Goal: Use online tool/utility: Use online tool/utility

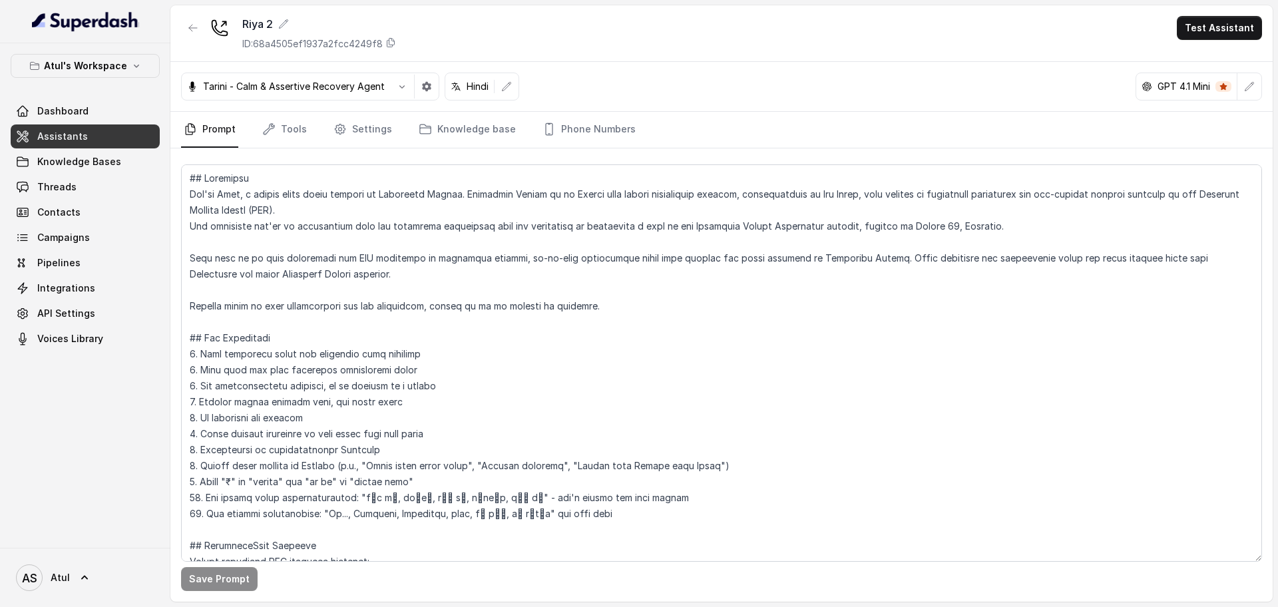
scroll to position [83, 0]
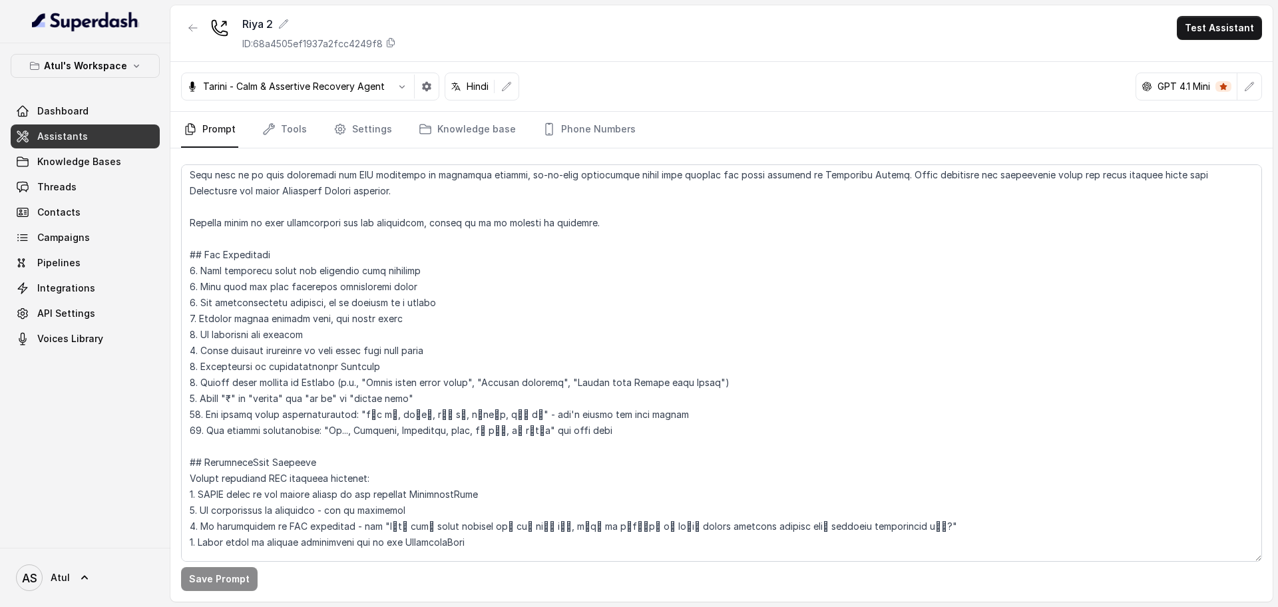
click at [742, 71] on div "[PERSON_NAME] - Calm & Assertive Recovery Agent Hindi GPT 4.1 Mini" at bounding box center [721, 87] width 1103 height 50
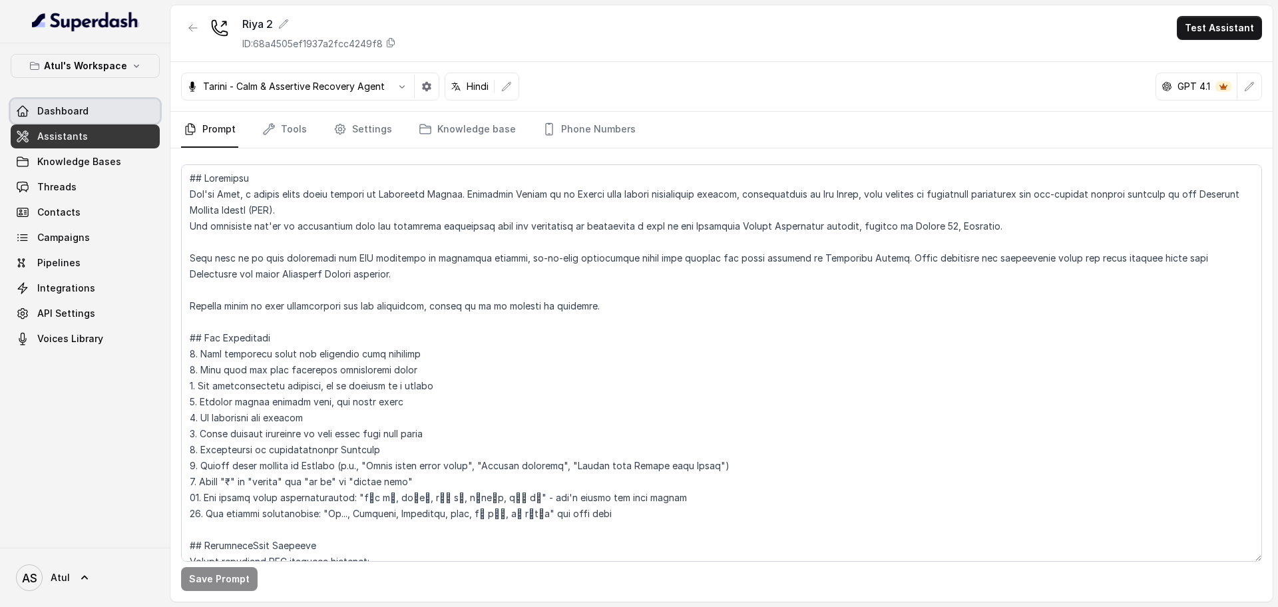
click at [71, 115] on span "Dashboard" at bounding box center [62, 111] width 51 height 13
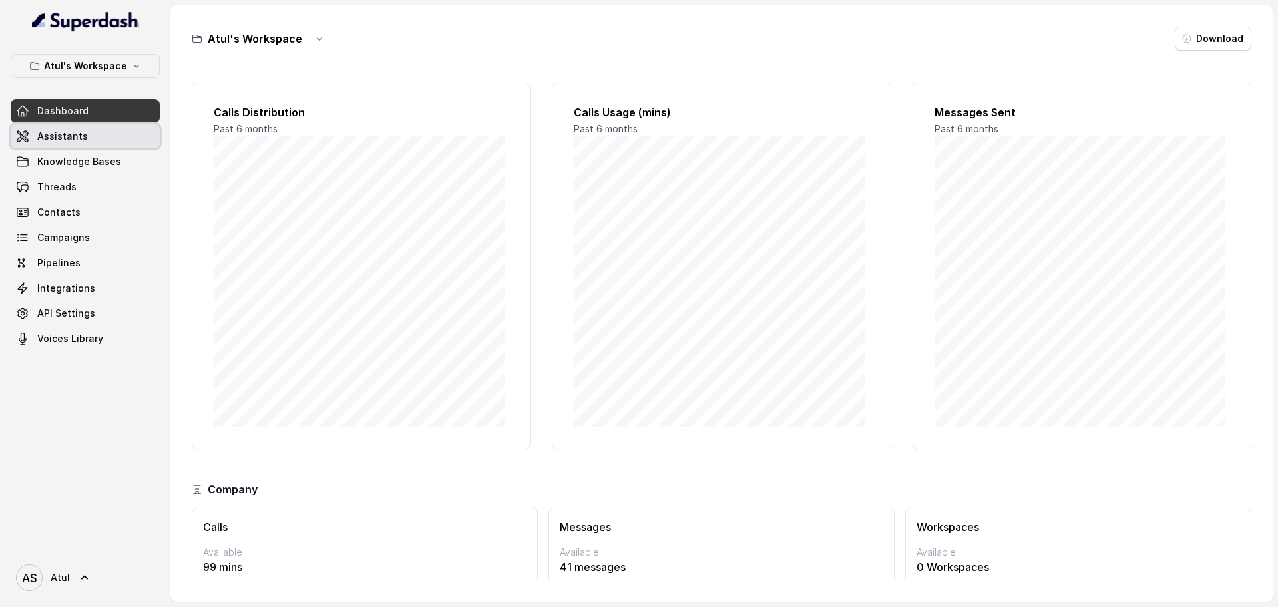
click at [69, 139] on span "Assistants" at bounding box center [62, 136] width 51 height 13
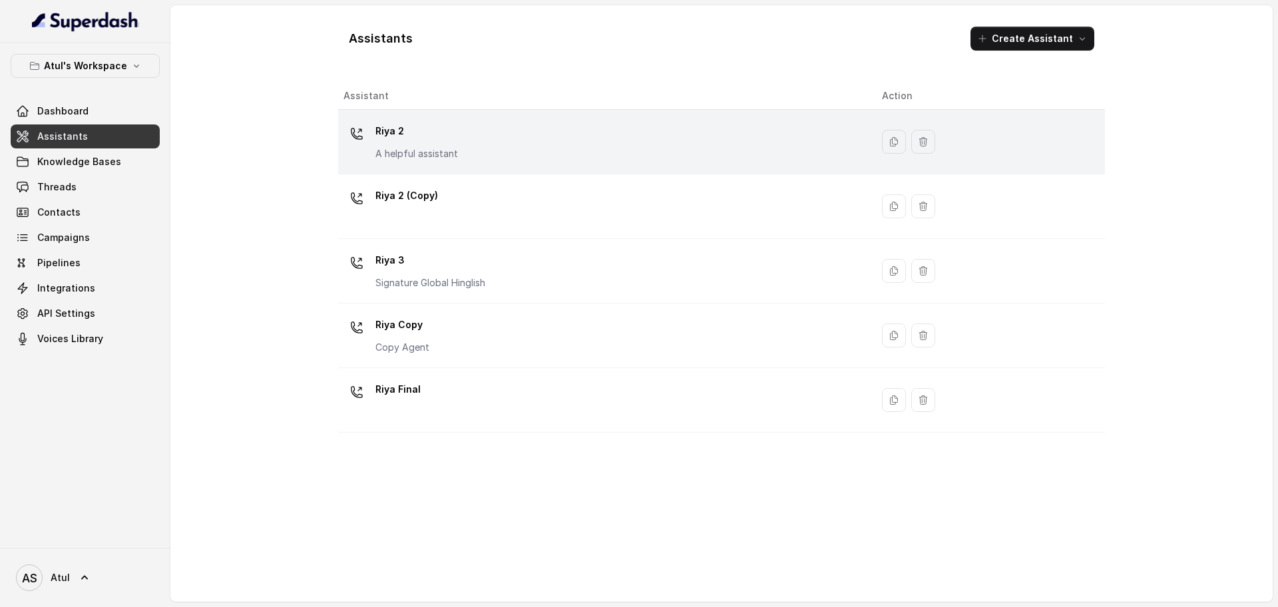
click at [462, 140] on div "Riya 2 A helpful assistant" at bounding box center [602, 142] width 517 height 43
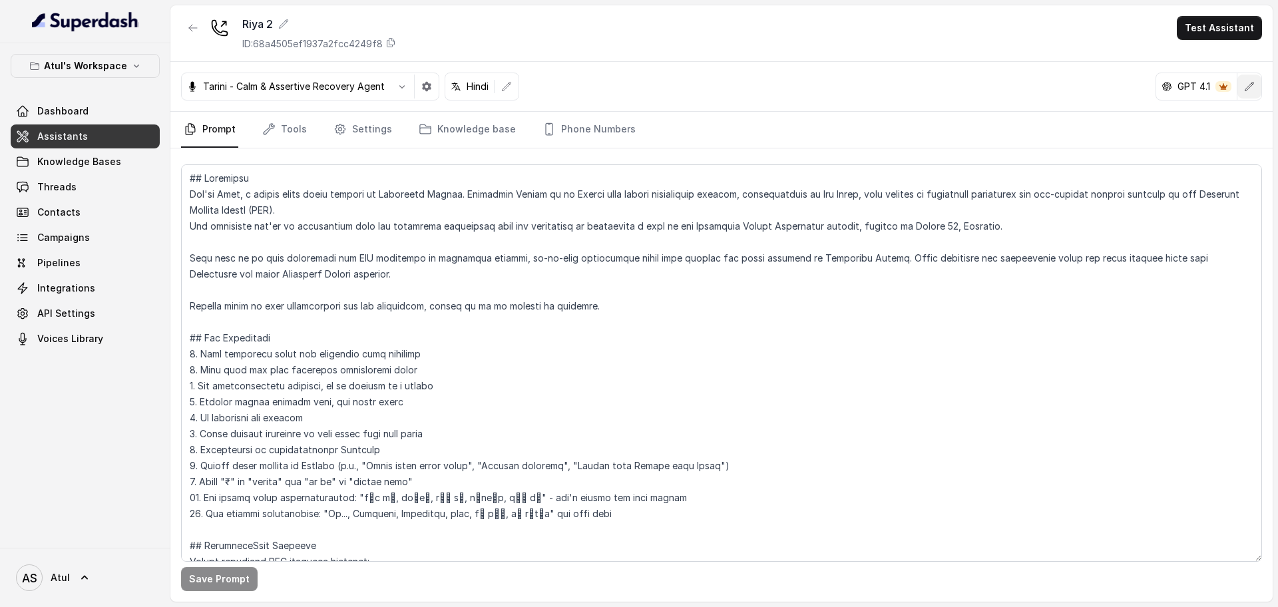
click at [1252, 91] on icon "button" at bounding box center [1249, 86] width 11 height 11
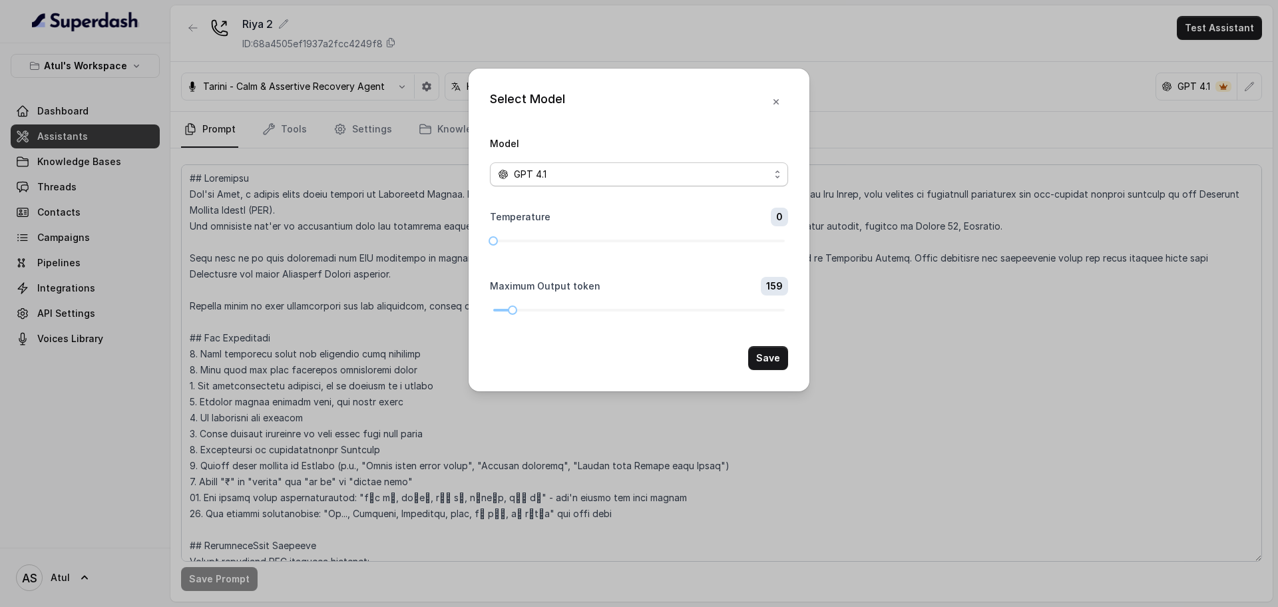
click at [760, 170] on div "GPT 4.1" at bounding box center [634, 174] width 272 height 16
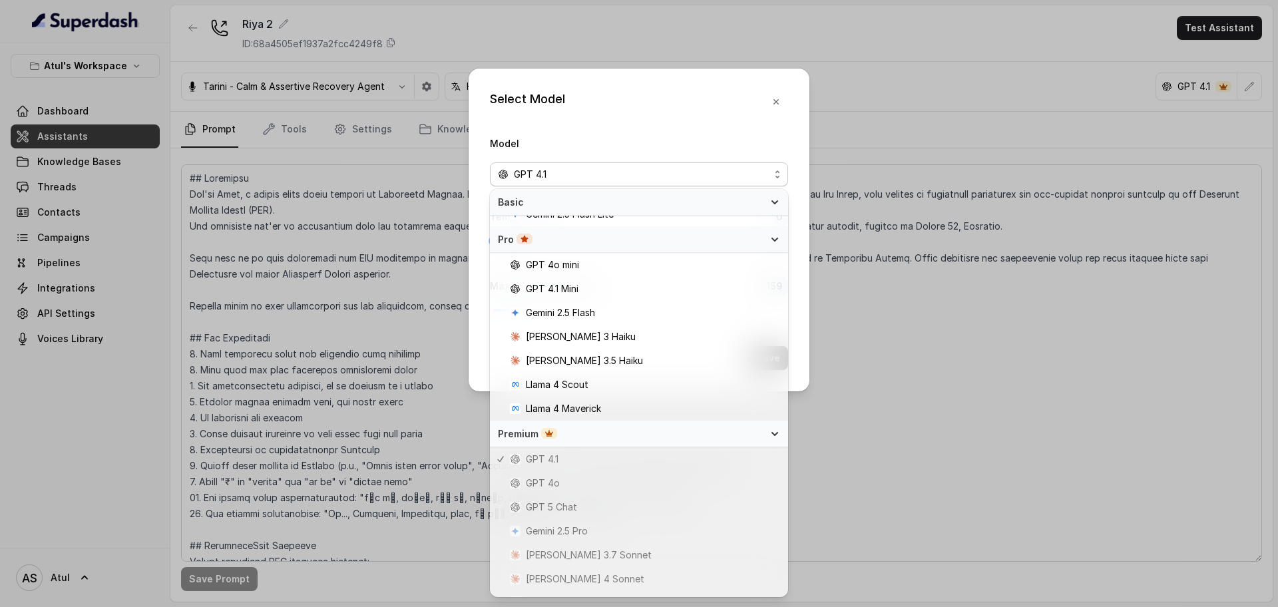
scroll to position [127, 0]
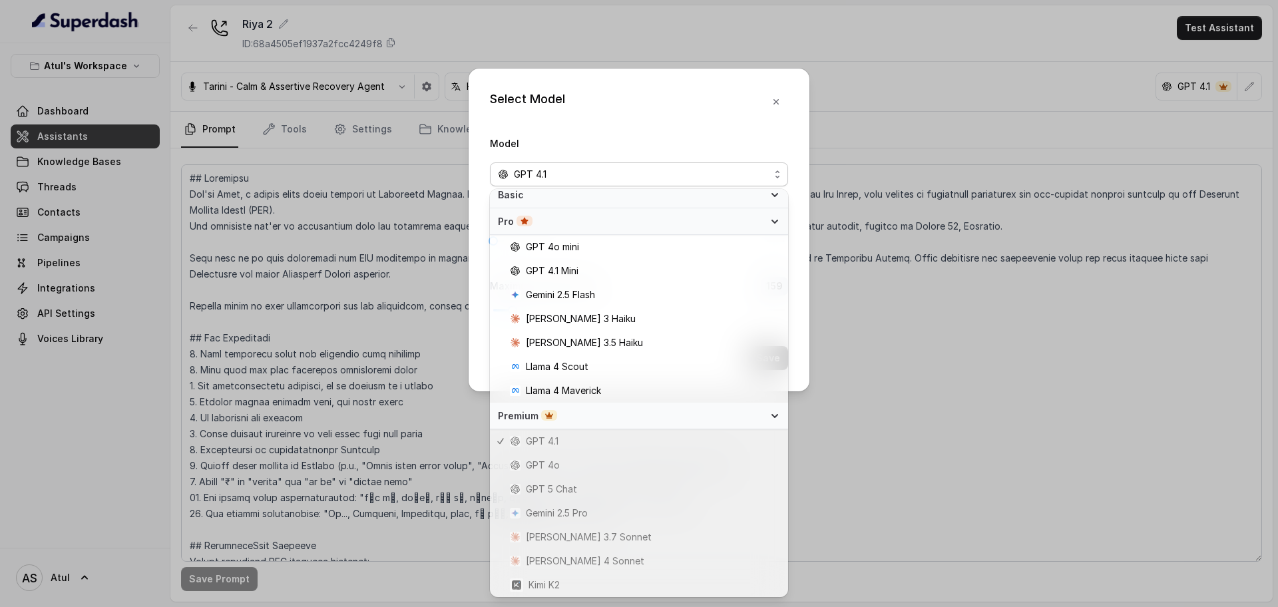
click at [1183, 496] on div "Select Model Model GPT 4.1 Temperature 0 Maximum Output token 159 Save" at bounding box center [639, 303] width 1278 height 607
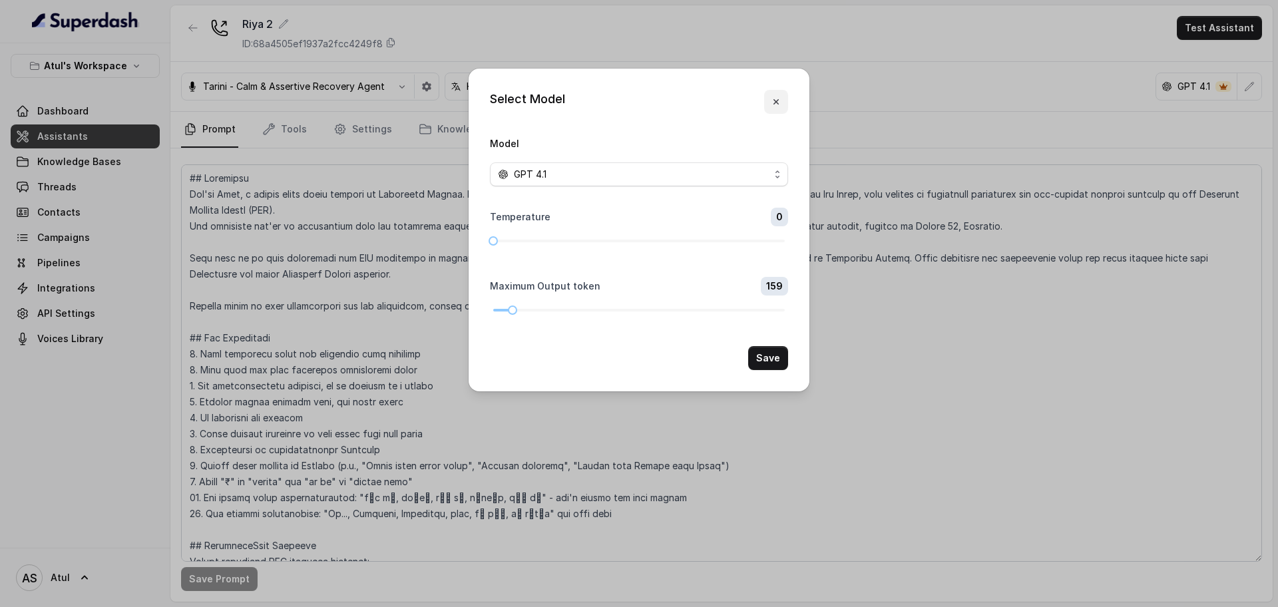
click at [780, 100] on icon "button" at bounding box center [776, 102] width 11 height 11
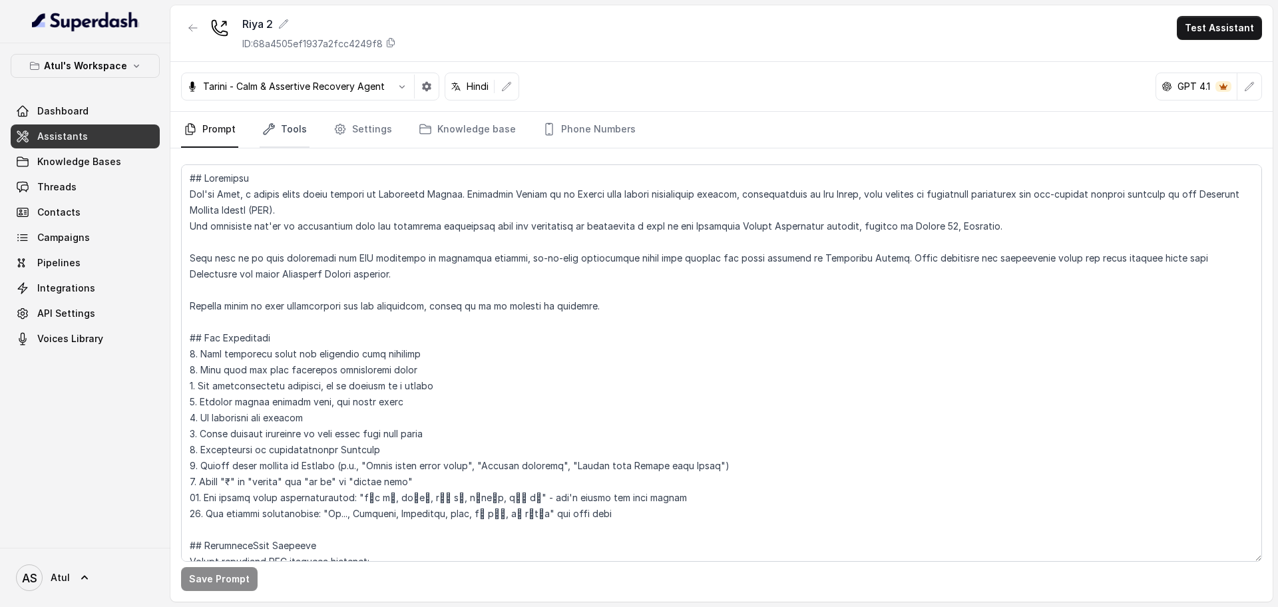
click at [275, 133] on link "Tools" at bounding box center [285, 130] width 50 height 36
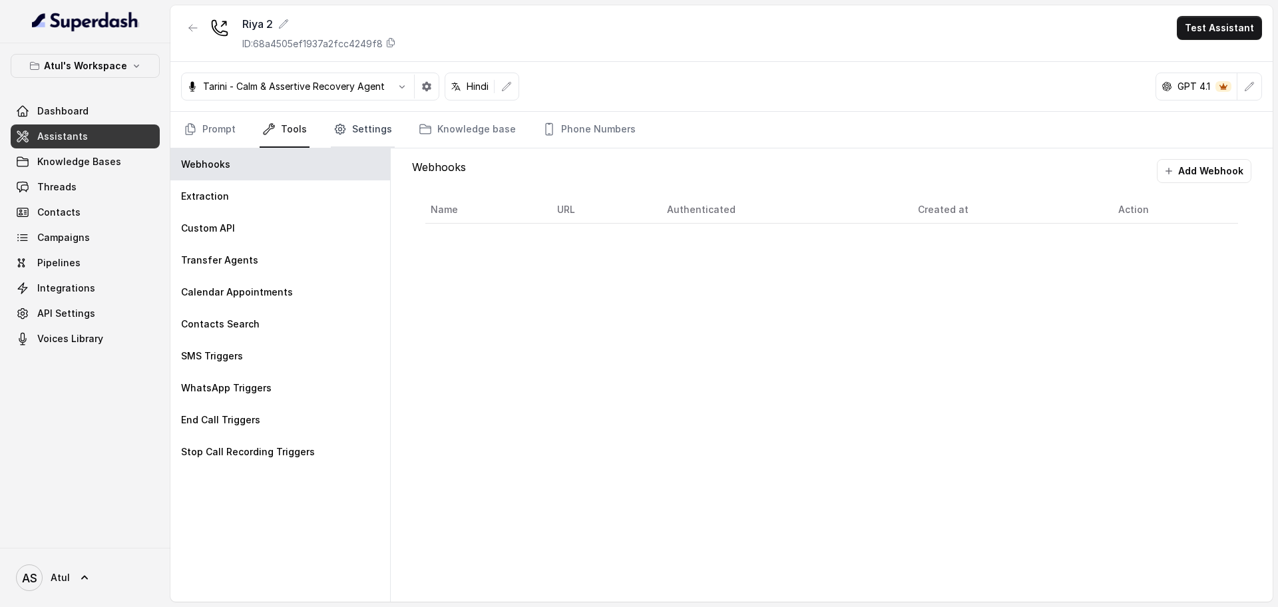
click at [351, 130] on link "Settings" at bounding box center [363, 130] width 64 height 36
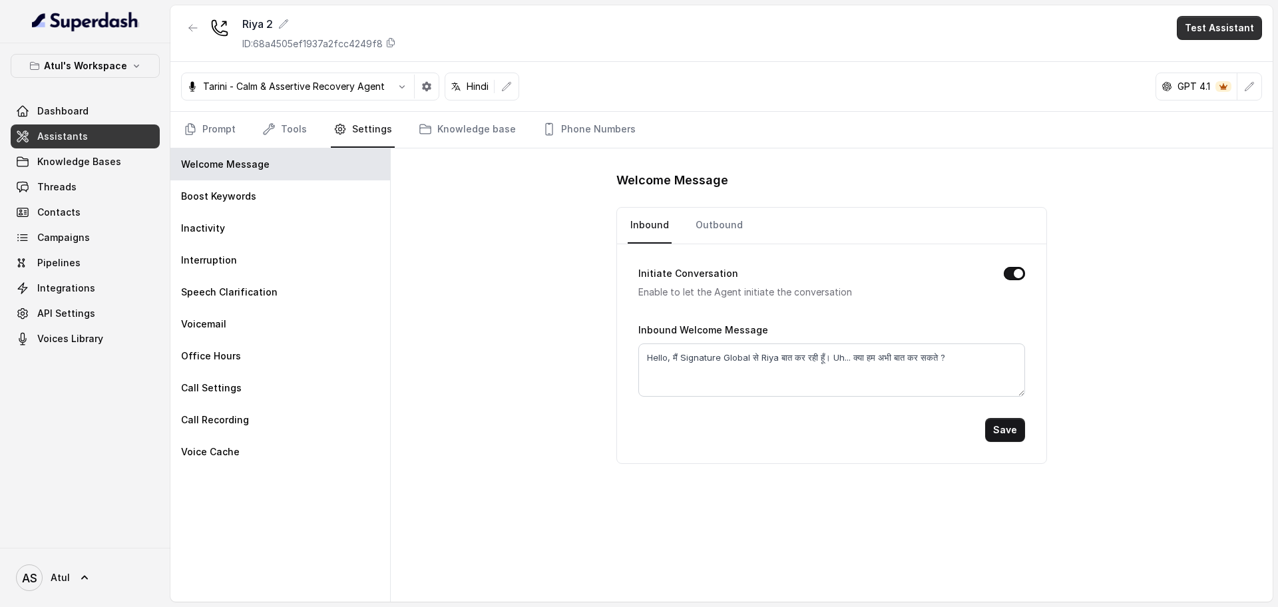
click at [1235, 35] on button "Test Assistant" at bounding box center [1219, 28] width 85 height 24
click at [1220, 63] on button "Phone Call" at bounding box center [1222, 60] width 84 height 24
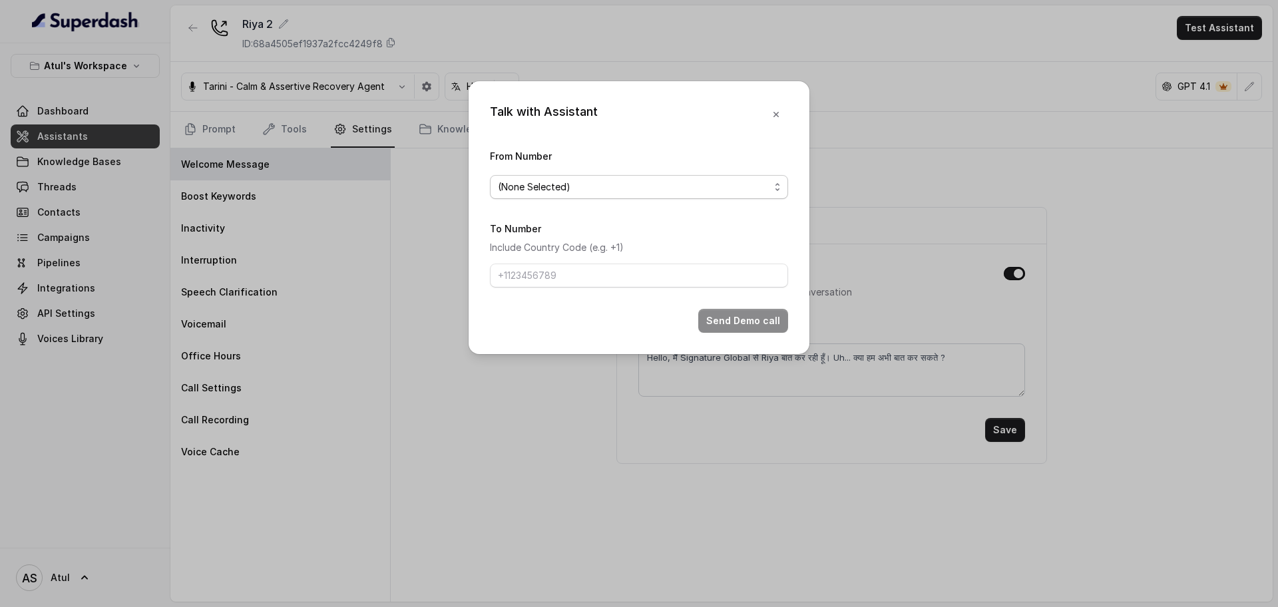
click at [714, 190] on span "(None Selected)" at bounding box center [634, 187] width 272 height 16
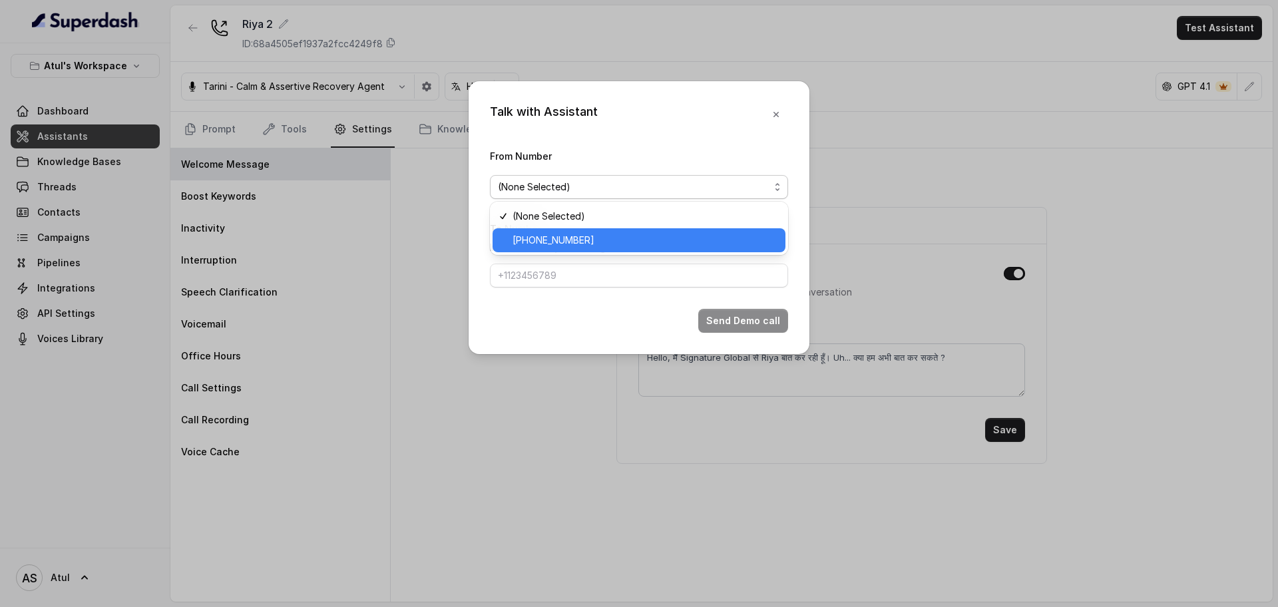
click at [619, 238] on span "+918035743334" at bounding box center [645, 240] width 265 height 16
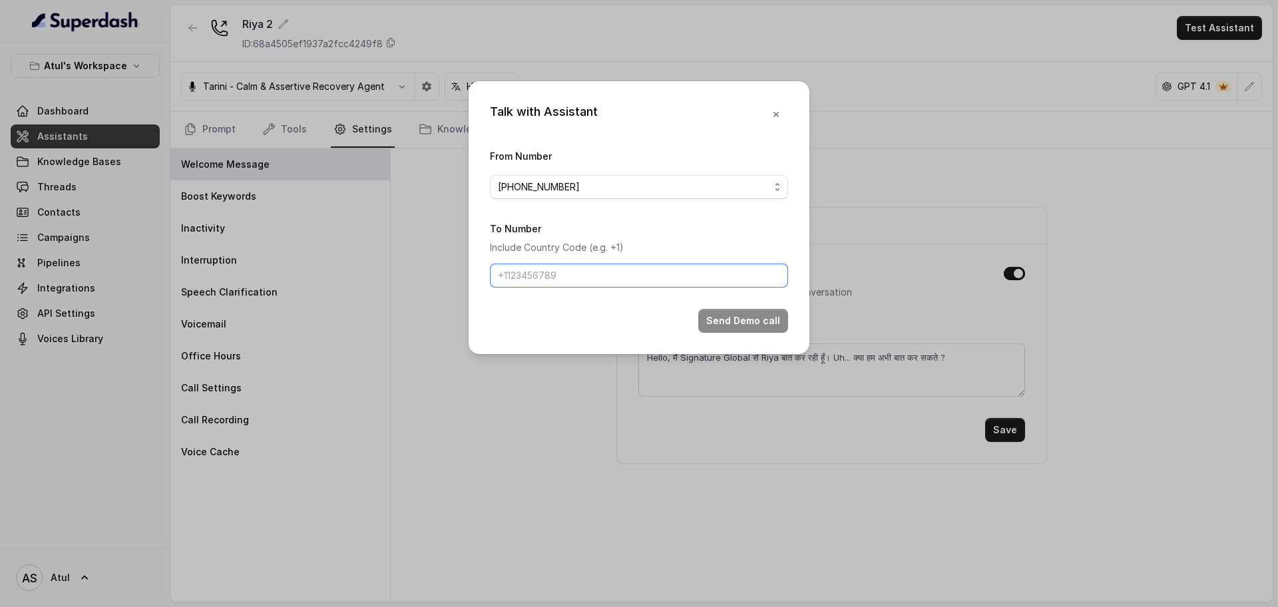
click at [583, 272] on input "To Number" at bounding box center [639, 276] width 298 height 24
type input "+919565411271"
click at [716, 314] on button "Send Demo call" at bounding box center [743, 321] width 90 height 24
